Goal: Task Accomplishment & Management: Manage account settings

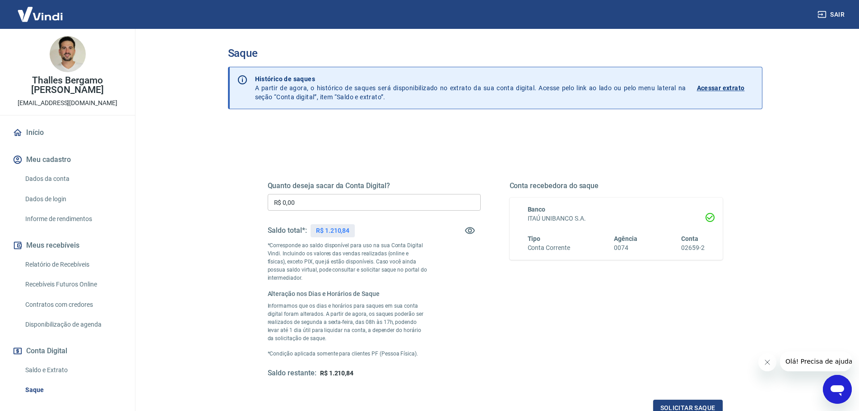
click at [305, 205] on input "R$ 0,00" at bounding box center [374, 202] width 213 height 17
type input "R$ 1.210,84"
click at [695, 403] on button "Solicitar saque" at bounding box center [688, 408] width 70 height 17
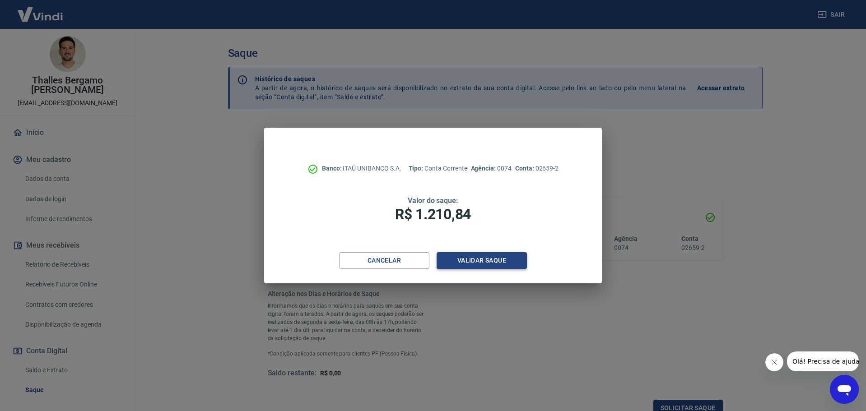
click at [519, 267] on button "Validar saque" at bounding box center [481, 260] width 90 height 17
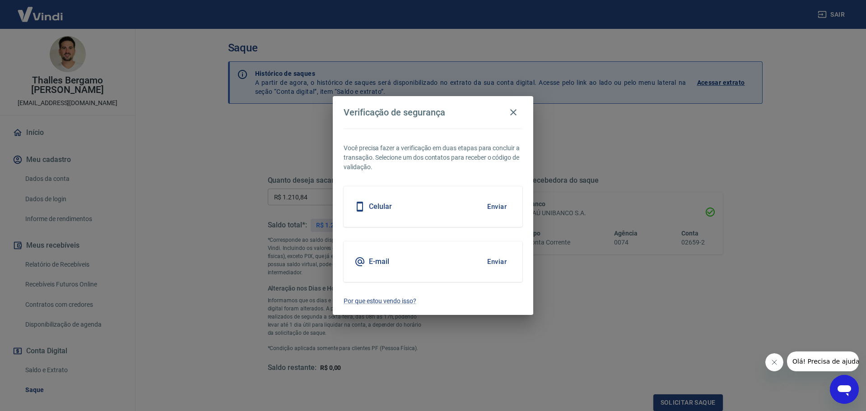
click at [492, 266] on button "Enviar" at bounding box center [496, 261] width 29 height 19
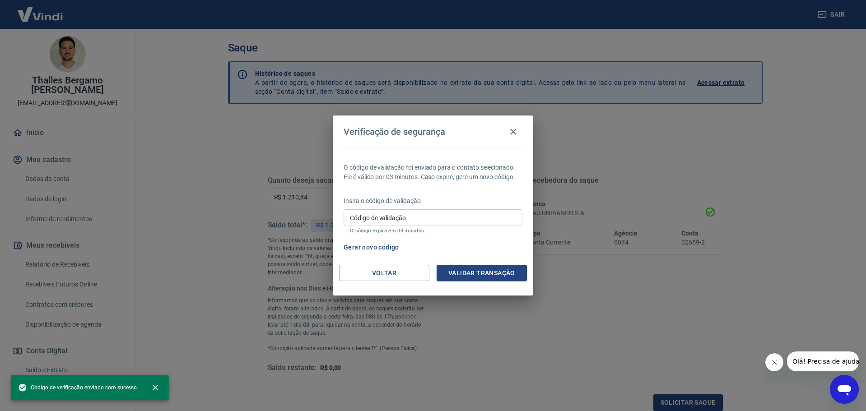
click at [417, 218] on input "Código de validação" at bounding box center [432, 217] width 179 height 17
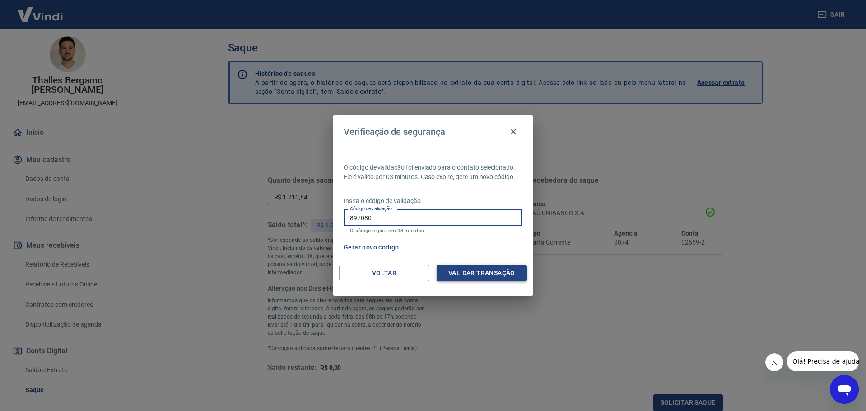
type input "897080"
click at [478, 274] on button "Validar transação" at bounding box center [481, 273] width 90 height 17
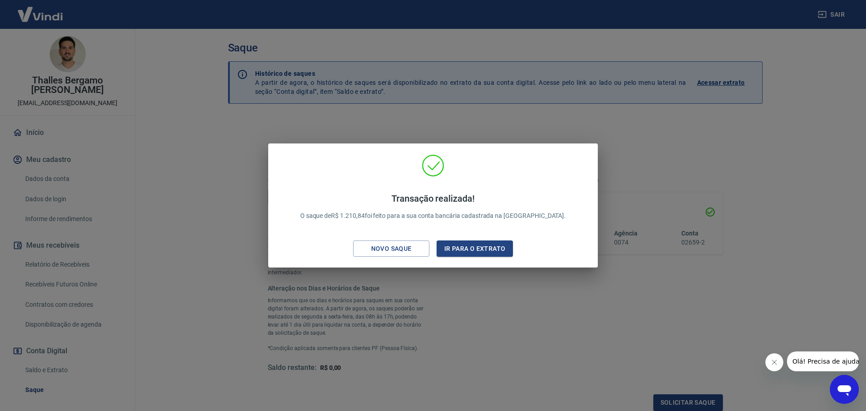
click at [582, 293] on div "Transação realizada! O saque de R$ 1.210,84 foi feito para a sua conta bancária…" at bounding box center [433, 205] width 866 height 411
